Goal: Navigation & Orientation: Find specific page/section

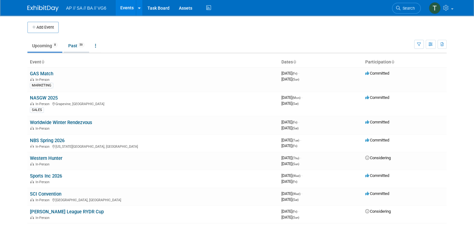
click at [66, 49] on link "Past 59" at bounding box center [77, 46] width 26 height 12
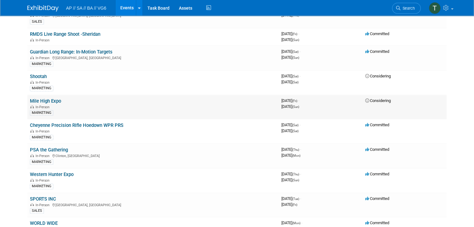
scroll to position [343, 0]
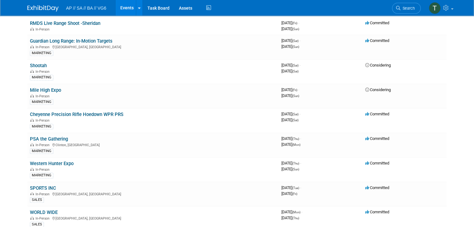
click at [58, 161] on link "Western Hunter Expo" at bounding box center [52, 164] width 44 height 6
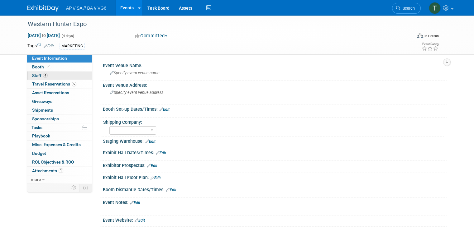
click at [33, 74] on span "Staff 4" at bounding box center [40, 75] width 16 height 5
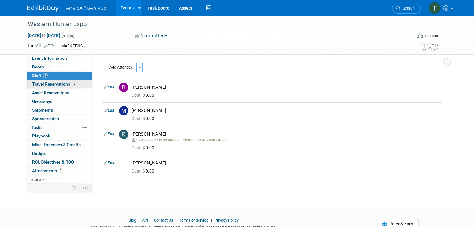
click at [34, 83] on span "Travel Reservations 5" at bounding box center [54, 84] width 44 height 5
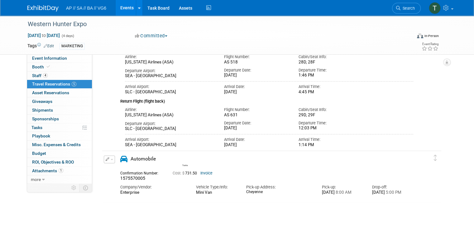
scroll to position [187, 0]
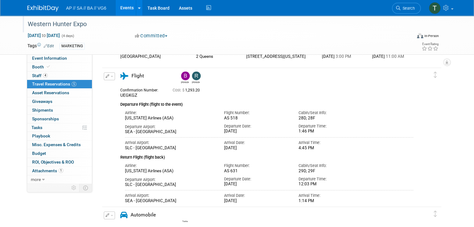
drag, startPoint x: 83, startPoint y: 25, endPoint x: 20, endPoint y: 21, distance: 63.7
click at [26, 21] on div "Western Hunter Expo" at bounding box center [215, 24] width 378 height 11
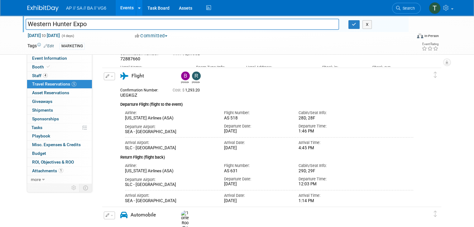
drag, startPoint x: 83, startPoint y: 25, endPoint x: 21, endPoint y: 24, distance: 62.6
click at [26, 24] on input "Western Hunter Expo" at bounding box center [182, 24] width 313 height 11
click at [32, 99] on span "Giveaways 0" at bounding box center [42, 101] width 20 height 5
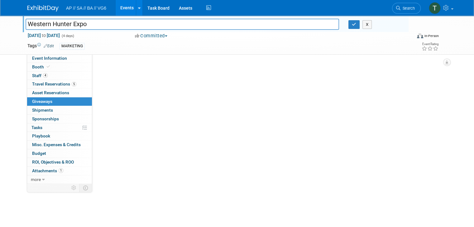
scroll to position [0, 0]
